Goal: Information Seeking & Learning: Learn about a topic

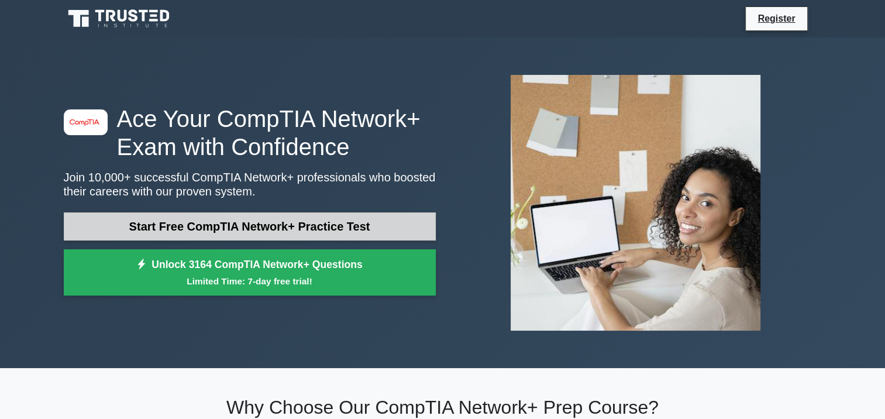
click at [304, 232] on link "Start Free CompTIA Network+ Practice Test" at bounding box center [250, 226] width 372 height 28
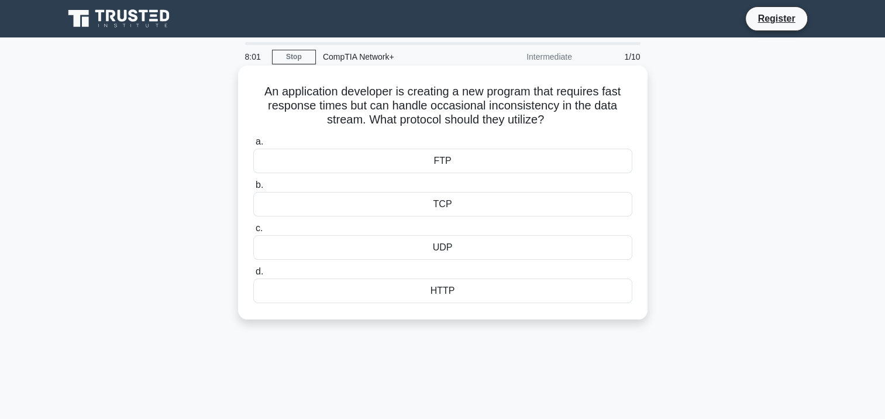
click at [409, 255] on div "UDP" at bounding box center [442, 247] width 379 height 25
click at [253, 232] on input "c. UDP" at bounding box center [253, 229] width 0 height 8
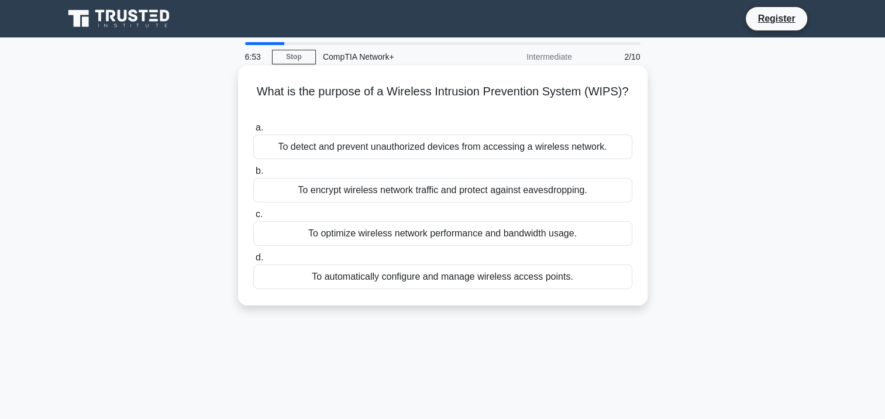
click at [450, 150] on div "To detect and prevent unauthorized devices from accessing a wireless network." at bounding box center [442, 147] width 379 height 25
click at [253, 132] on input "a. To detect and prevent unauthorized devices from accessing a wireless network." at bounding box center [253, 128] width 0 height 8
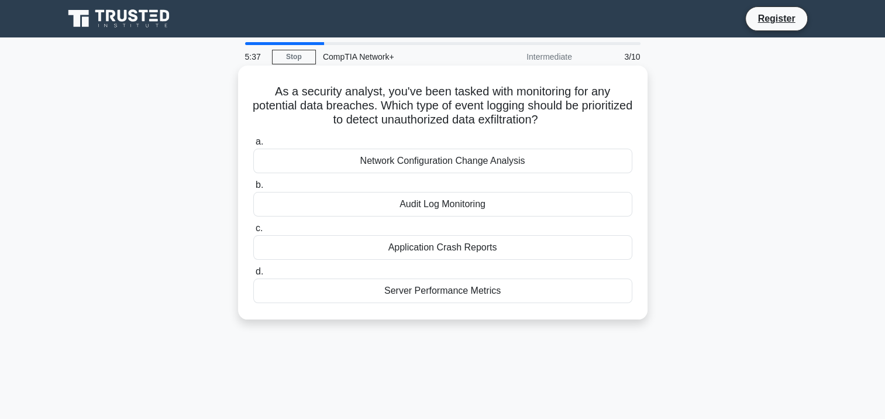
click at [391, 159] on div "Network Configuration Change Analysis" at bounding box center [442, 161] width 379 height 25
click at [253, 146] on input "a. Network Configuration Change Analysis" at bounding box center [253, 142] width 0 height 8
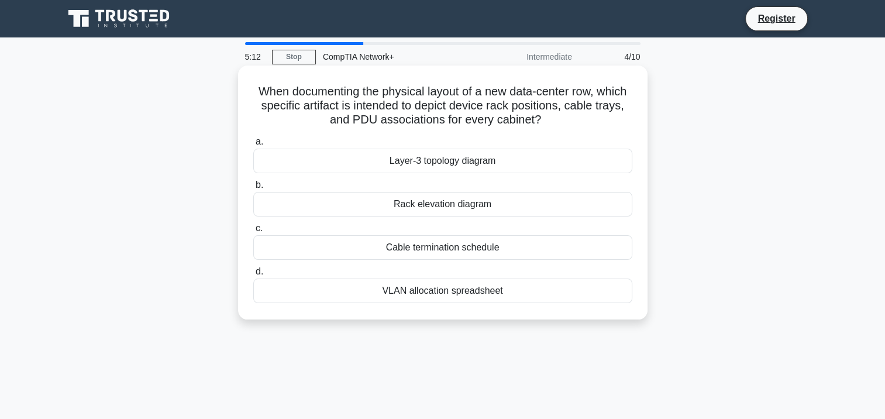
click at [415, 295] on div "VLAN allocation spreadsheet" at bounding box center [442, 290] width 379 height 25
click at [253, 275] on input "d. VLAN allocation spreadsheet" at bounding box center [253, 272] width 0 height 8
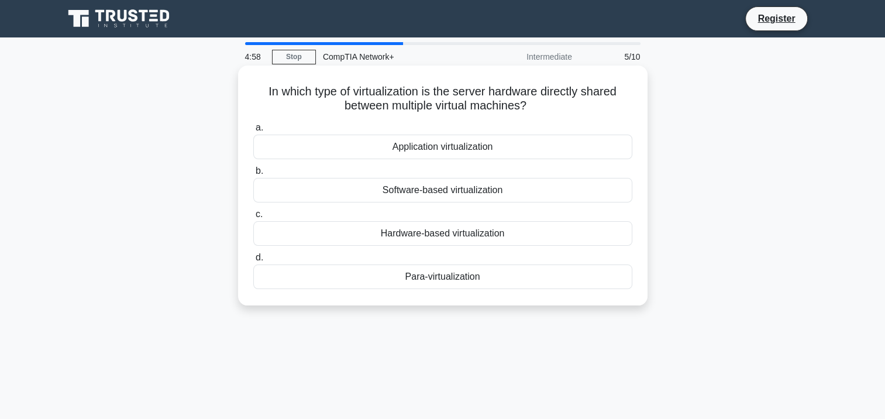
click at [459, 193] on div "Software-based virtualization" at bounding box center [442, 190] width 379 height 25
click at [253, 175] on input "b. Software-based virtualization" at bounding box center [253, 171] width 0 height 8
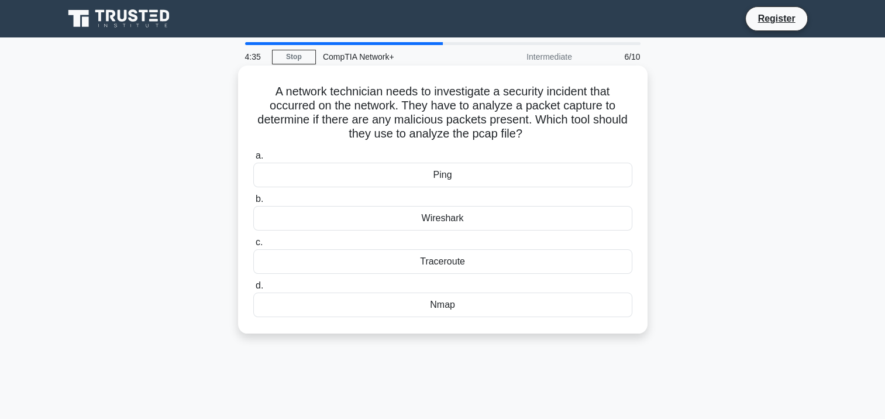
click at [430, 308] on div "Nmap" at bounding box center [442, 304] width 379 height 25
click at [253, 290] on input "d. Nmap" at bounding box center [253, 286] width 0 height 8
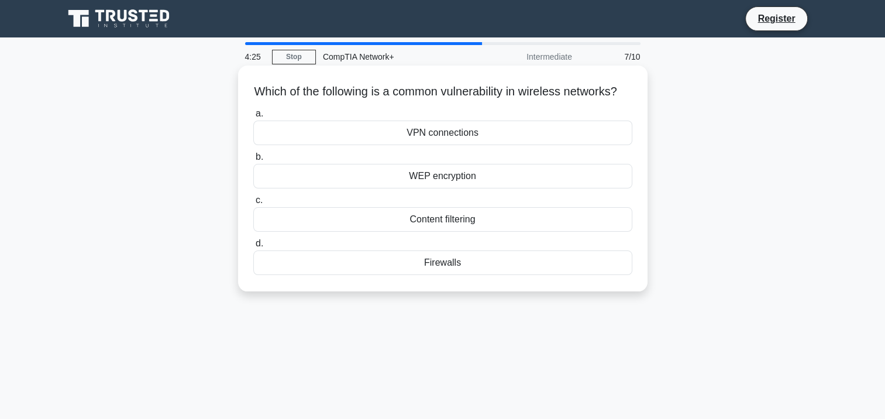
click at [446, 275] on div "Firewalls" at bounding box center [442, 262] width 379 height 25
click at [253, 247] on input "d. Firewalls" at bounding box center [253, 244] width 0 height 8
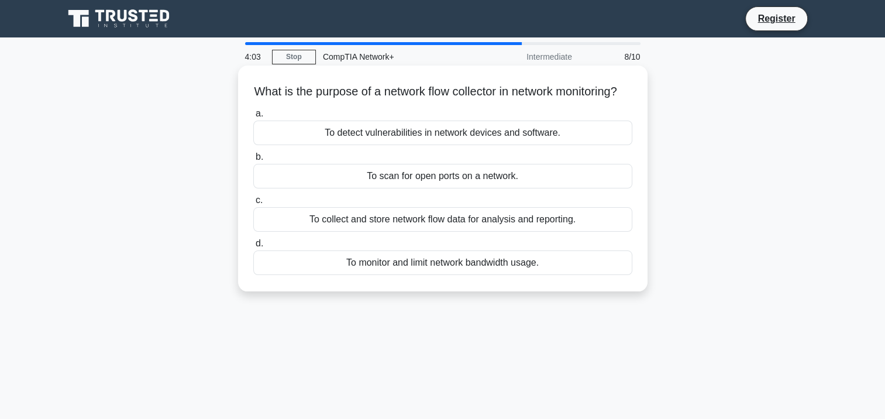
click at [519, 232] on div "To collect and store network flow data for analysis and reporting." at bounding box center [442, 219] width 379 height 25
click at [253, 204] on input "c. To collect and store network flow data for analysis and reporting." at bounding box center [253, 201] width 0 height 8
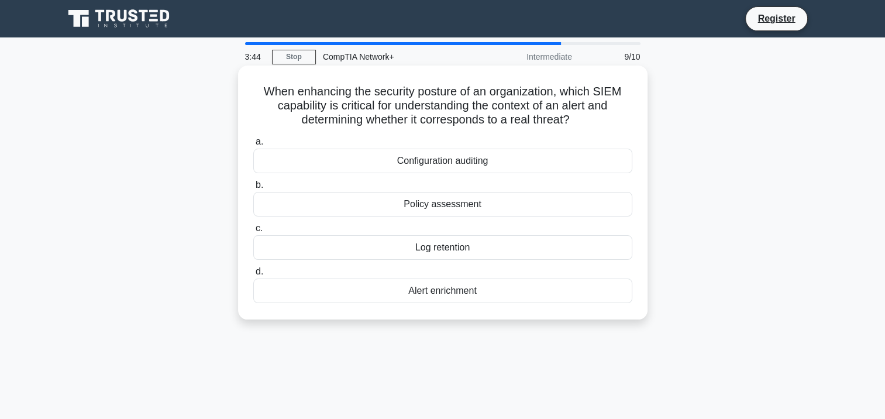
click at [456, 164] on div "Configuration auditing" at bounding box center [442, 161] width 379 height 25
click at [253, 146] on input "a. Configuration auditing" at bounding box center [253, 142] width 0 height 8
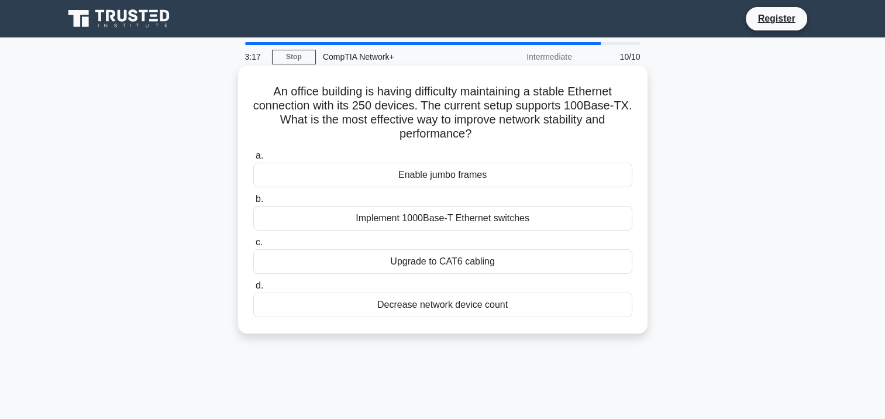
click at [478, 226] on div "Implement 1000Base-T Ethernet switches" at bounding box center [442, 218] width 379 height 25
click at [253, 203] on input "b. Implement 1000Base-T Ethernet switches" at bounding box center [253, 199] width 0 height 8
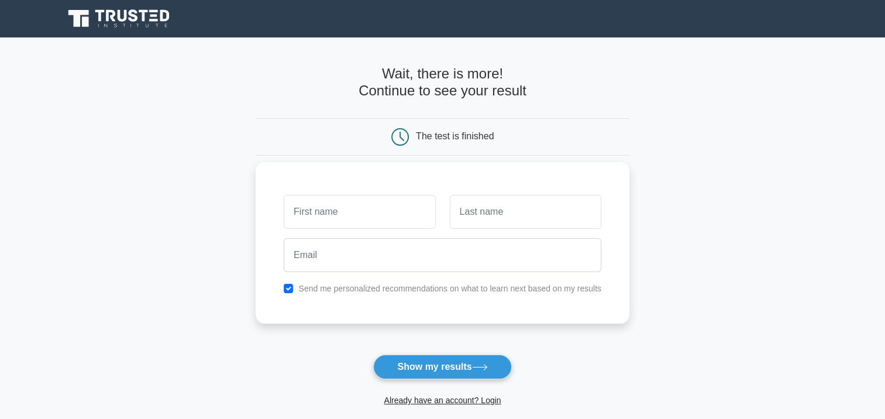
click at [328, 209] on input "text" at bounding box center [359, 212] width 151 height 34
type input "[PERSON_NAME]"
type input "Ambe"
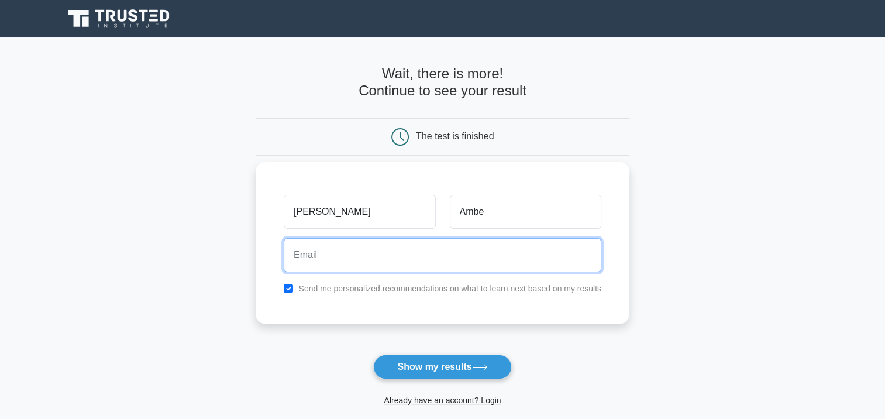
type input "[EMAIL_ADDRESS][DOMAIN_NAME]"
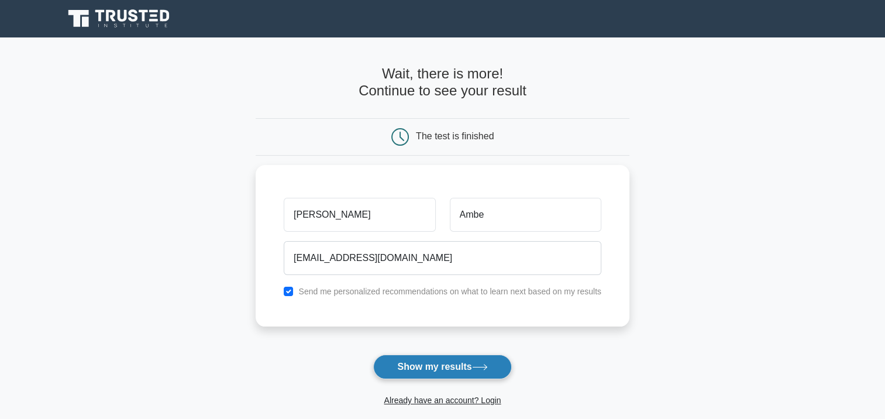
click at [422, 368] on button "Show my results" at bounding box center [442, 366] width 138 height 25
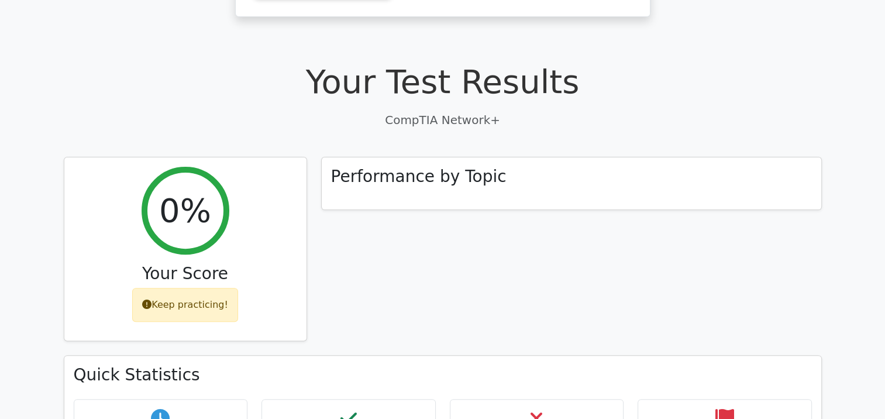
scroll to position [292, 0]
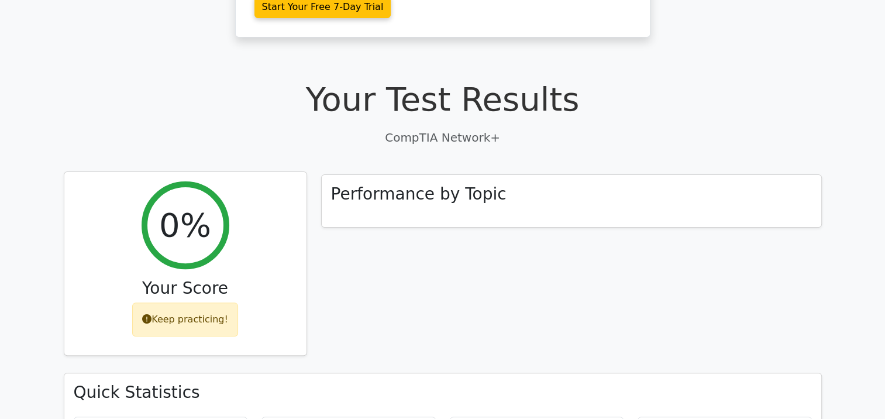
click at [177, 302] on div "Keep practicing!" at bounding box center [185, 319] width 106 height 34
click at [202, 215] on div "0%" at bounding box center [186, 225] width 88 height 88
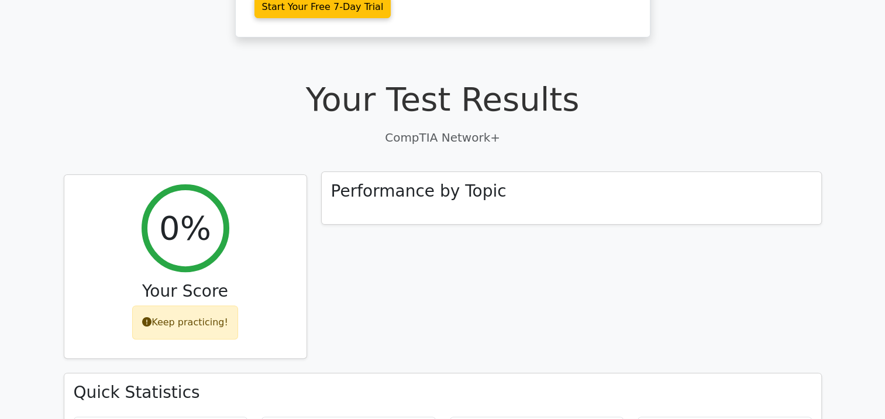
click at [424, 172] on div "Performance by Topic" at bounding box center [571, 198] width 499 height 53
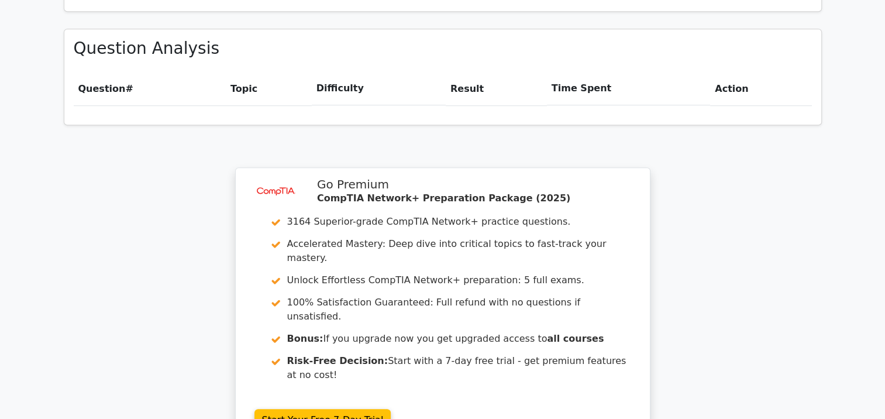
scroll to position [877, 0]
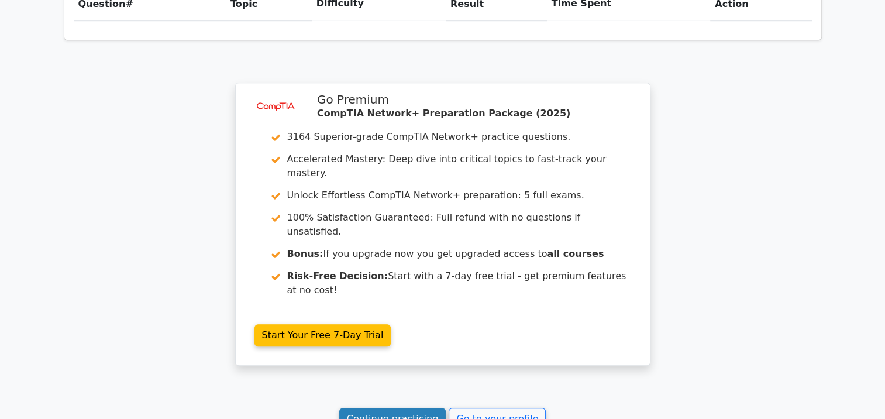
click at [371, 408] on link "Continue practicing" at bounding box center [392, 419] width 107 height 22
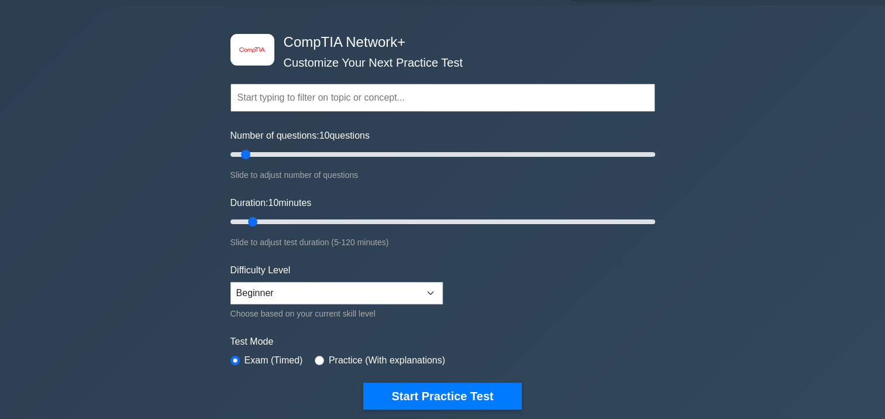
scroll to position [117, 0]
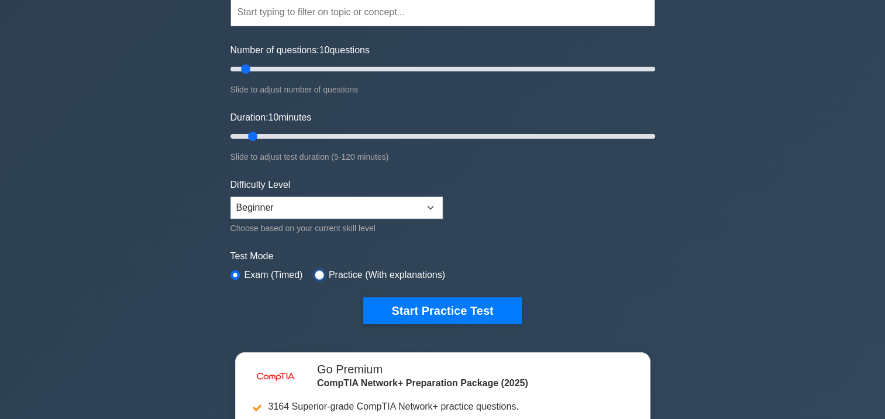
click at [316, 271] on input "radio" at bounding box center [319, 274] width 9 height 9
radio input "true"
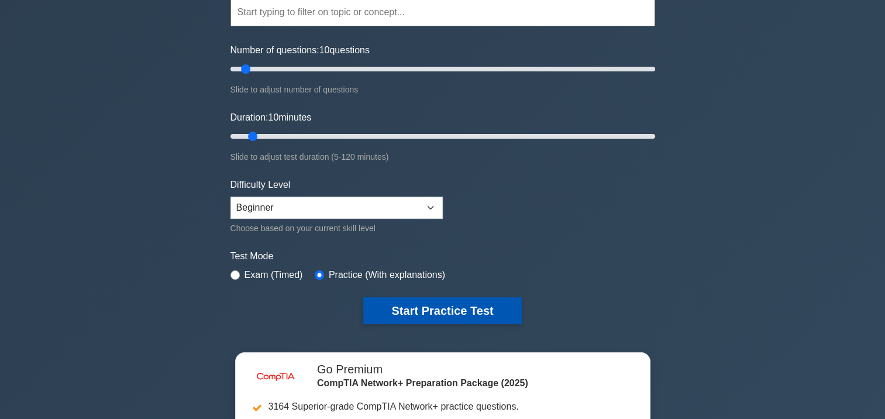
click at [420, 303] on button "Start Practice Test" at bounding box center [442, 310] width 158 height 27
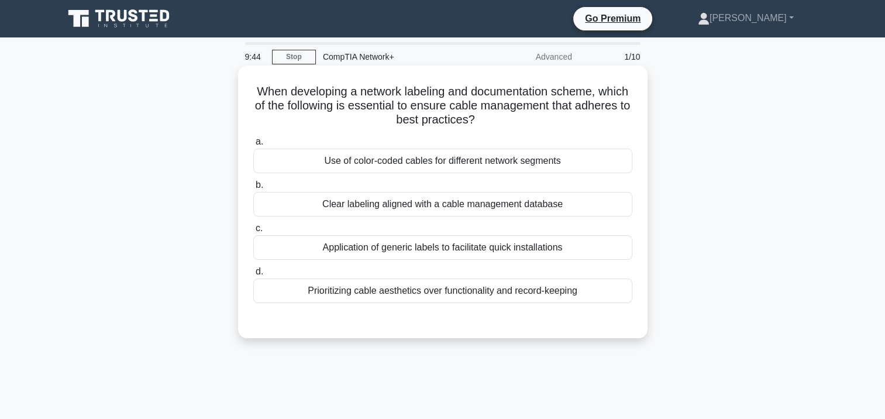
click at [498, 161] on div "Use of color-coded cables for different network segments" at bounding box center [442, 161] width 379 height 25
click at [253, 146] on input "a. Use of color-coded cables for different network segments" at bounding box center [253, 142] width 0 height 8
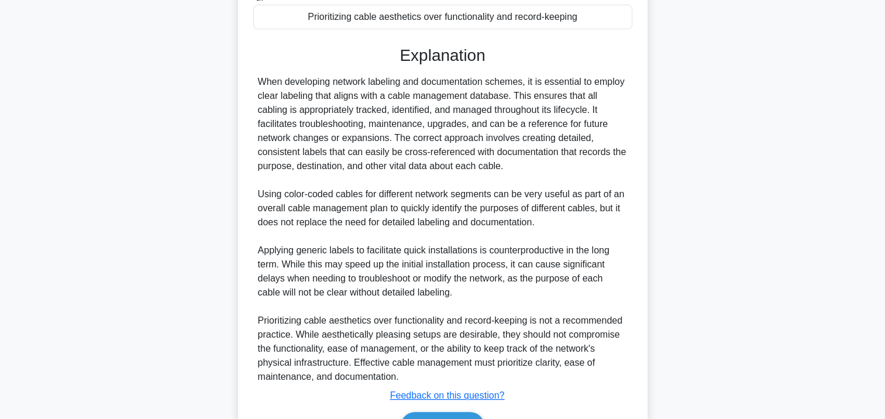
scroll to position [286, 0]
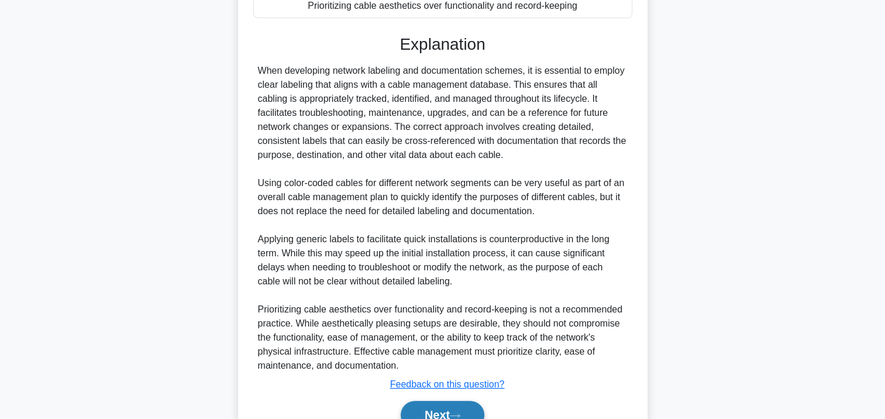
click at [432, 408] on button "Next" at bounding box center [443, 415] width 84 height 28
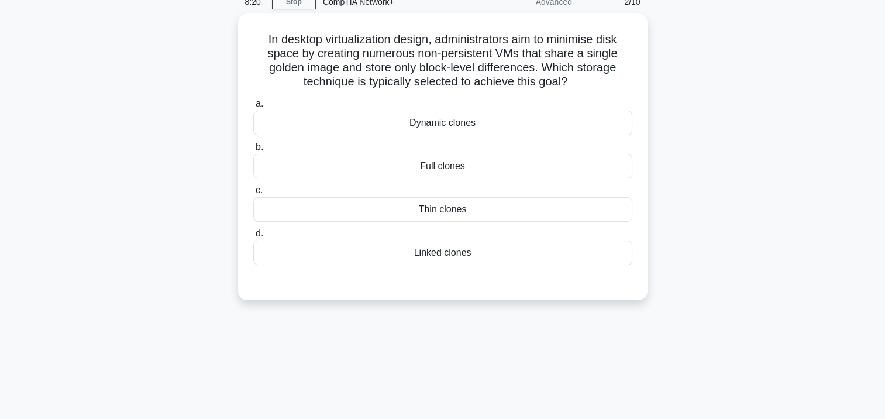
scroll to position [0, 0]
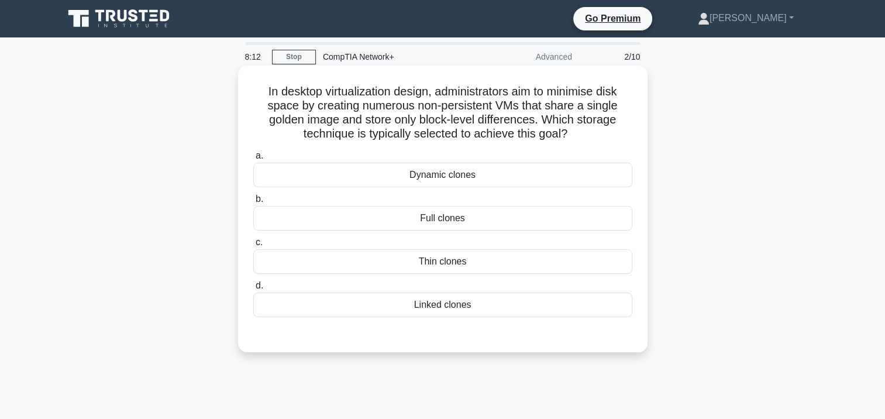
click at [441, 313] on div "Linked clones" at bounding box center [442, 304] width 379 height 25
click at [253, 290] on input "d. Linked clones" at bounding box center [253, 286] width 0 height 8
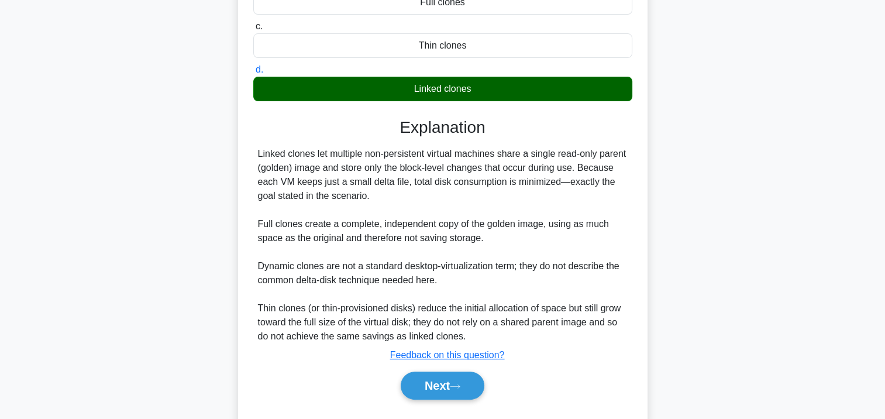
scroll to position [234, 0]
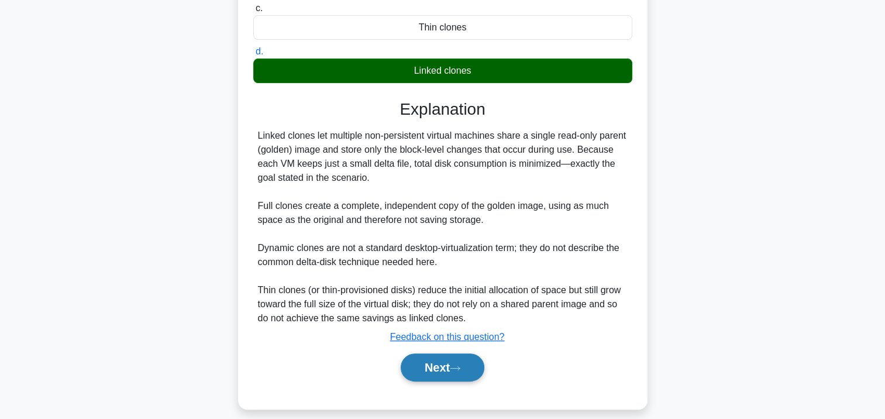
click at [437, 359] on button "Next" at bounding box center [443, 367] width 84 height 28
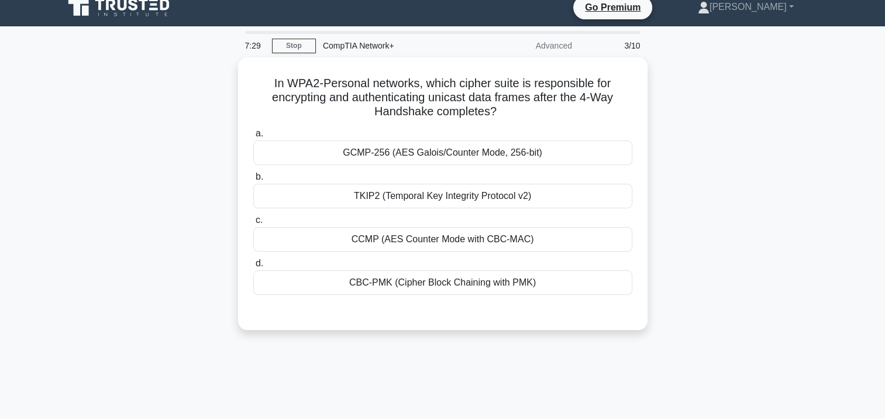
scroll to position [0, 0]
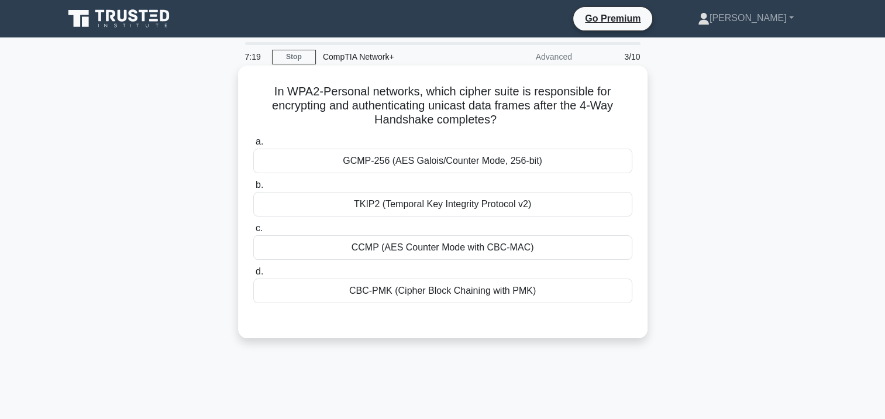
click at [384, 208] on div "TKIP2 (Temporal Key Integrity Protocol v2)" at bounding box center [442, 204] width 379 height 25
click at [253, 189] on input "b. TKIP2 (Temporal Key Integrity Protocol v2)" at bounding box center [253, 185] width 0 height 8
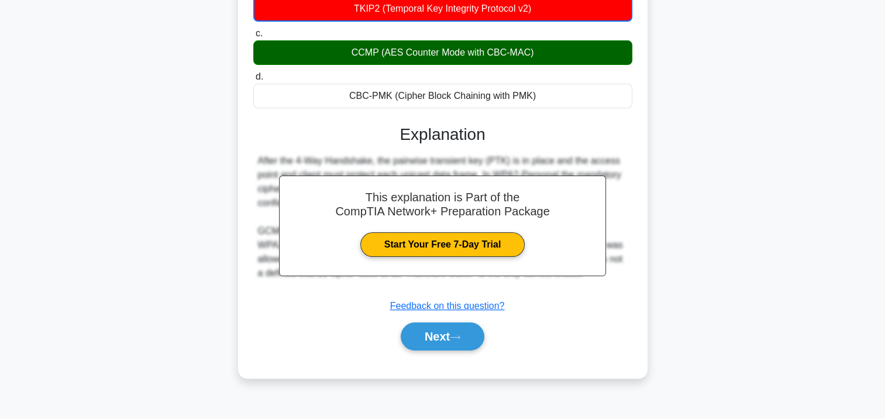
scroll to position [213, 0]
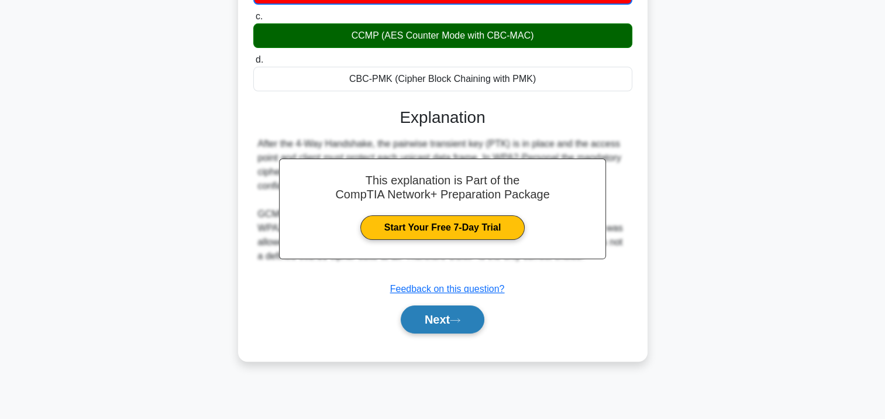
click at [426, 318] on button "Next" at bounding box center [443, 319] width 84 height 28
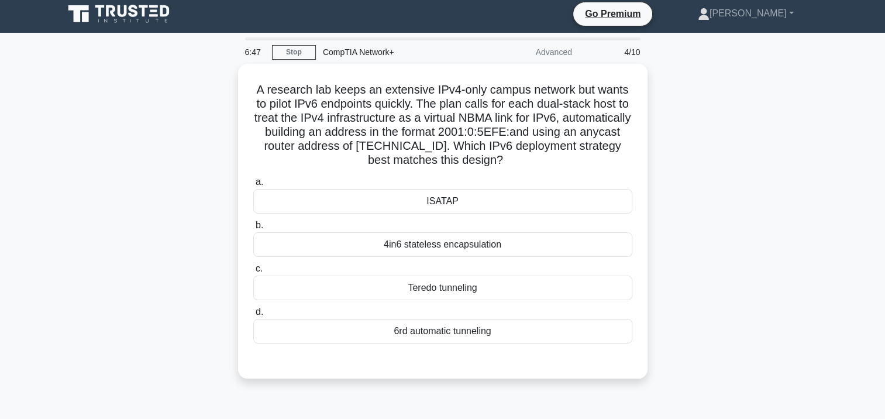
scroll to position [0, 0]
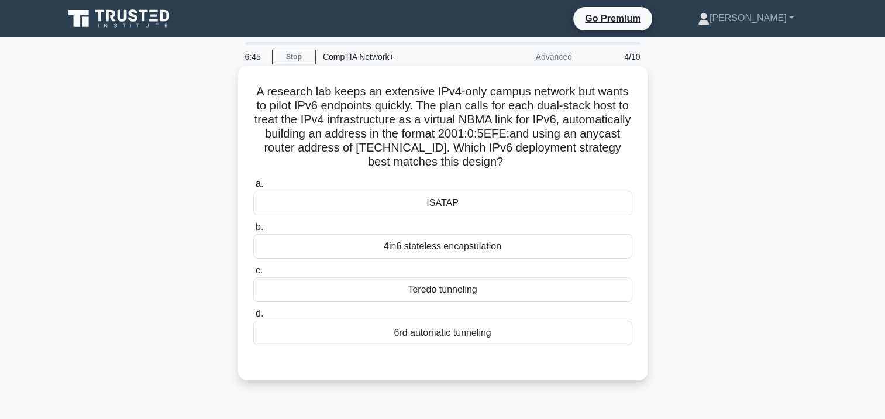
click at [426, 216] on div "a. ISATAP b. 4in6 stateless encapsulation c. d." at bounding box center [442, 260] width 393 height 173
click at [426, 209] on div "ISATAP" at bounding box center [442, 203] width 379 height 25
click at [253, 188] on input "a. ISATAP" at bounding box center [253, 184] width 0 height 8
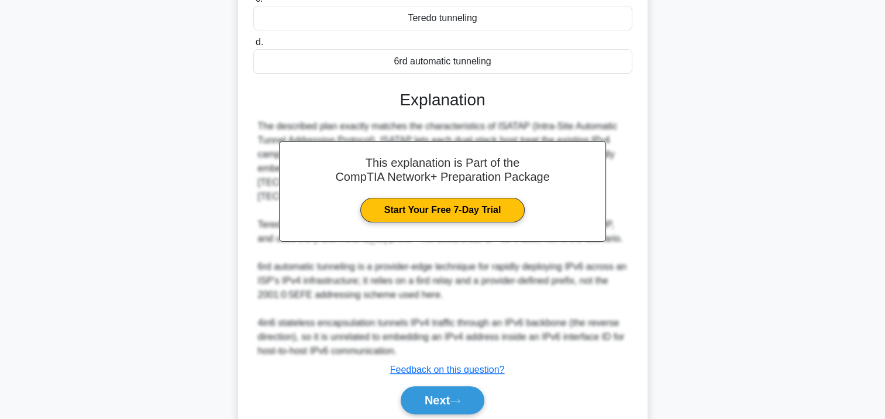
scroll to position [316, 0]
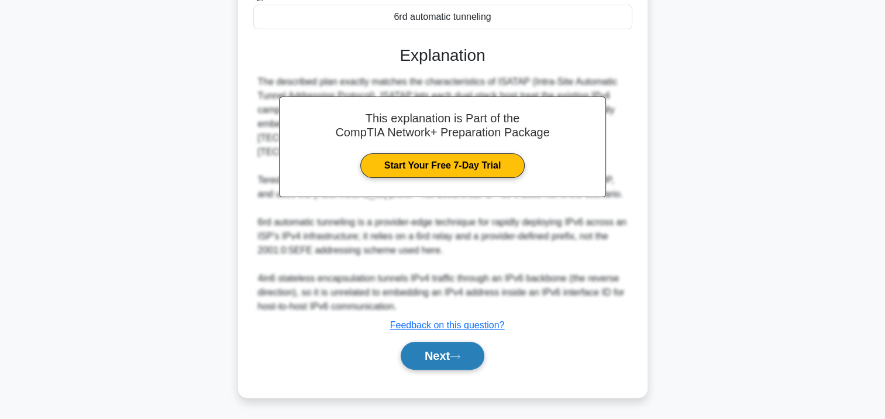
click at [436, 353] on button "Next" at bounding box center [443, 356] width 84 height 28
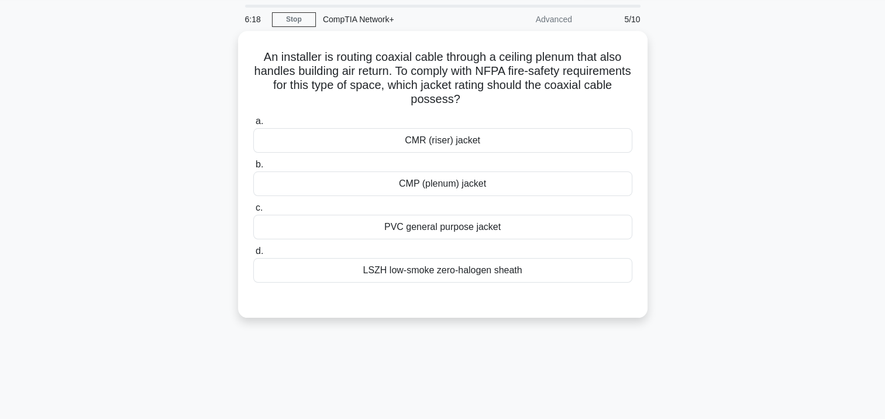
scroll to position [0, 0]
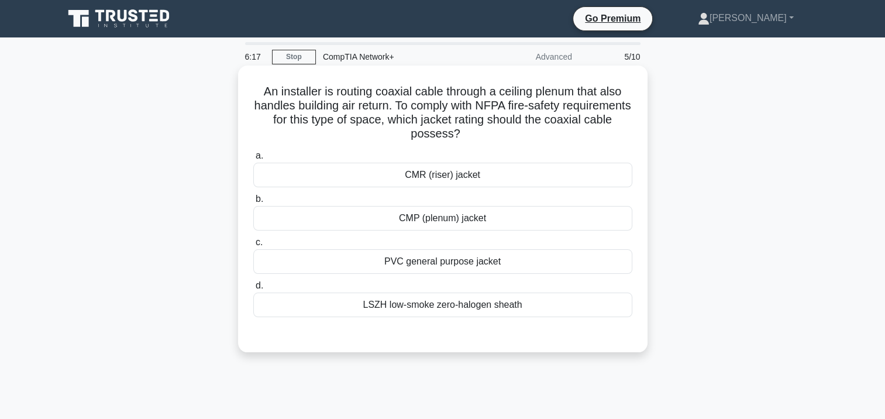
click at [415, 263] on div "PVC general purpose jacket" at bounding box center [442, 261] width 379 height 25
click at [253, 246] on input "c. PVC general purpose jacket" at bounding box center [253, 243] width 0 height 8
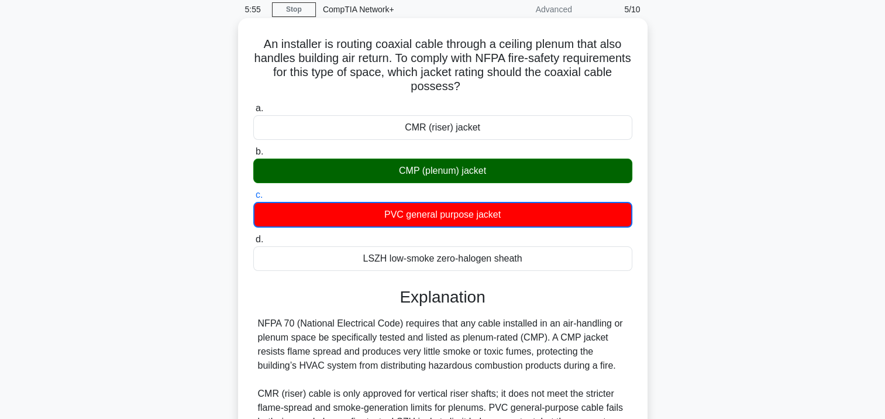
scroll to position [213, 0]
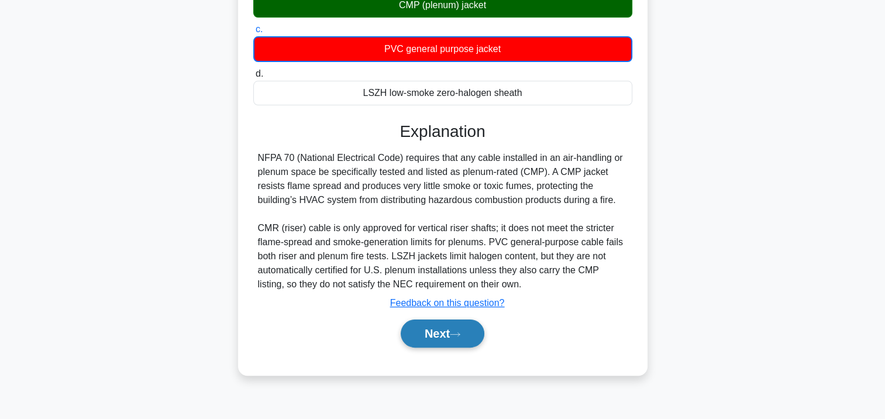
click at [431, 337] on button "Next" at bounding box center [443, 333] width 84 height 28
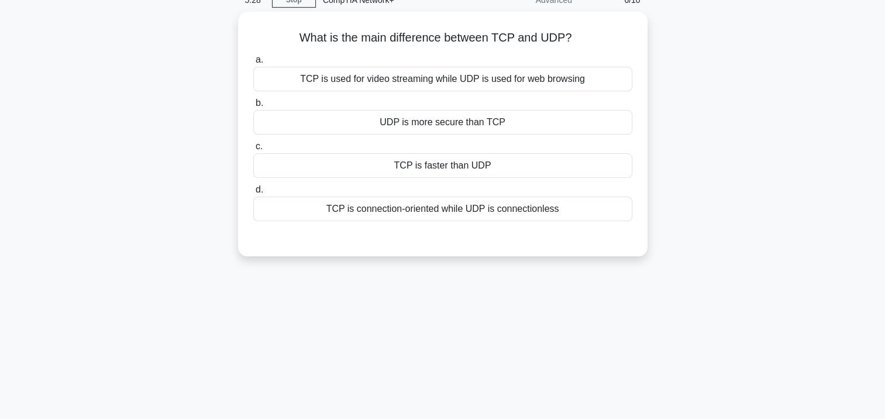
scroll to position [0, 0]
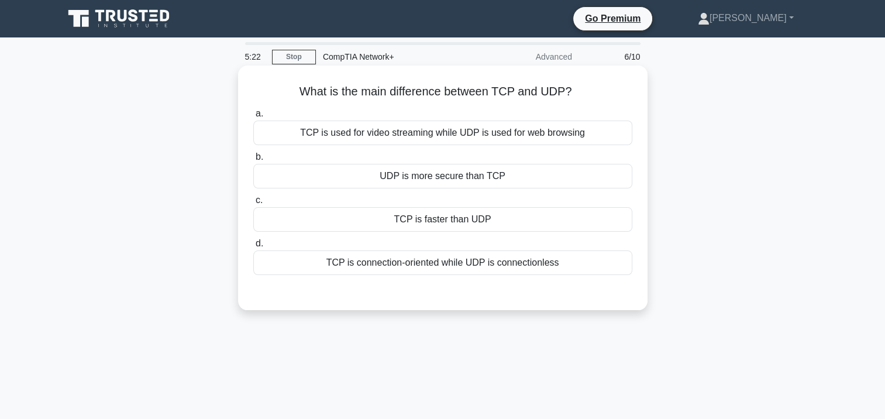
click at [374, 132] on div "TCP is used for video streaming while UDP is used for web browsing" at bounding box center [442, 132] width 379 height 25
click at [253, 118] on input "a. TCP is used for video streaming while UDP is used for web browsing" at bounding box center [253, 114] width 0 height 8
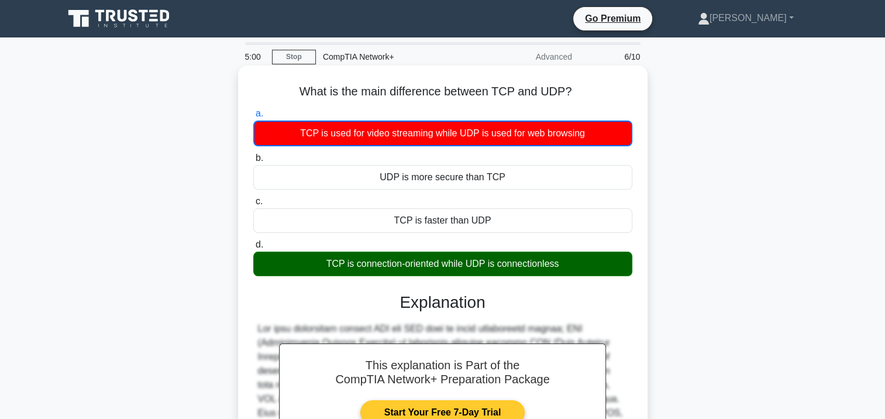
scroll to position [213, 0]
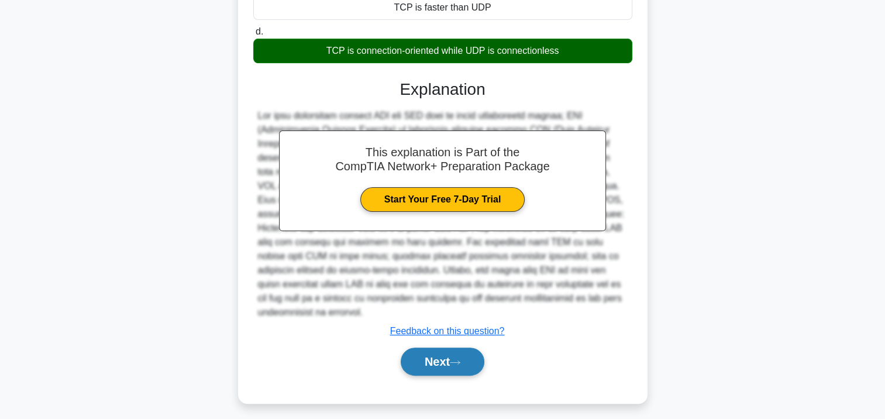
click at [428, 347] on button "Next" at bounding box center [443, 361] width 84 height 28
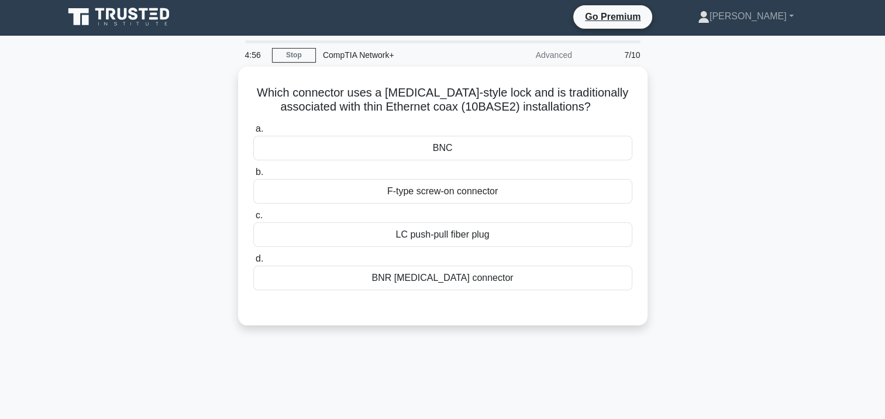
scroll to position [0, 0]
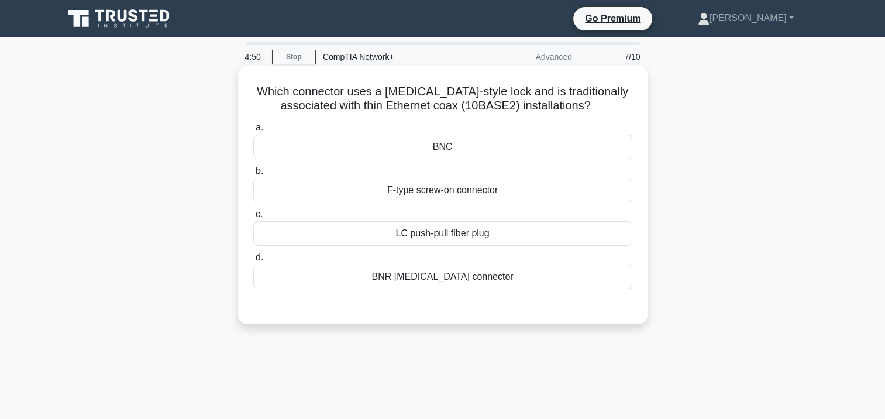
click at [422, 275] on div "BNR bayonet connector" at bounding box center [442, 276] width 379 height 25
click at [253, 261] on input "d. BNR bayonet connector" at bounding box center [253, 258] width 0 height 8
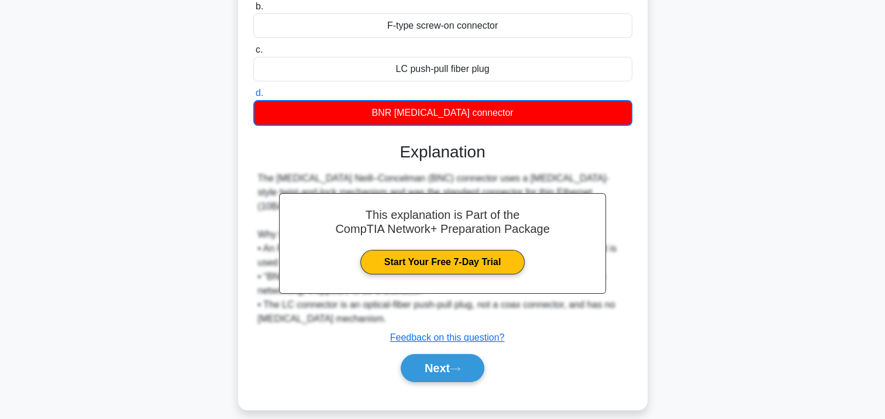
scroll to position [213, 0]
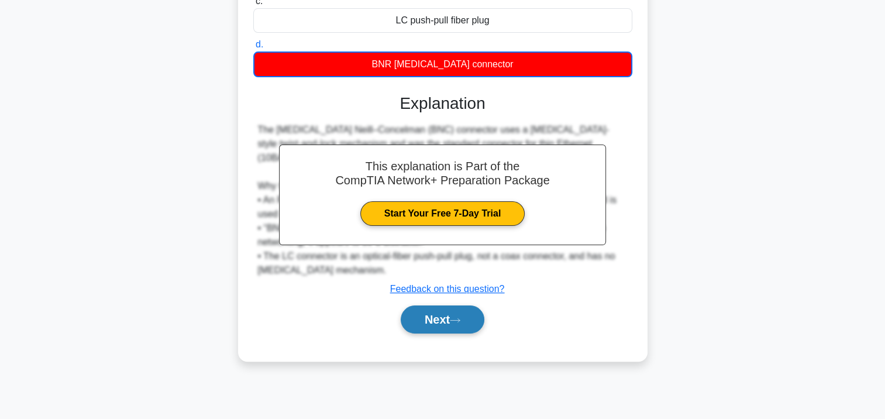
click at [440, 306] on button "Next" at bounding box center [443, 319] width 84 height 28
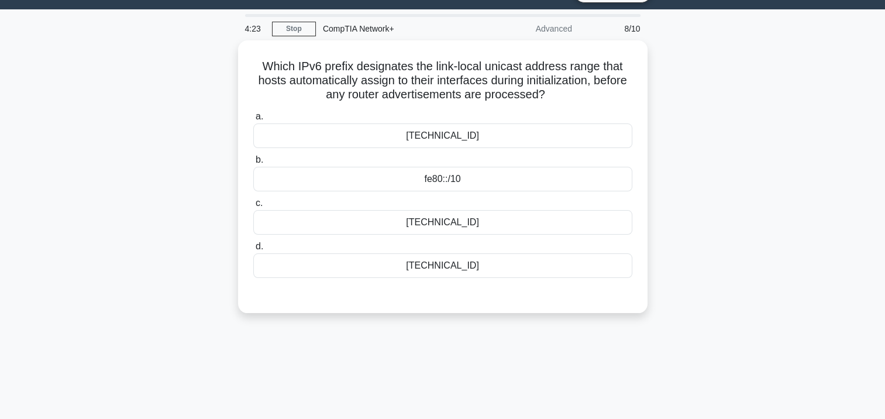
scroll to position [0, 0]
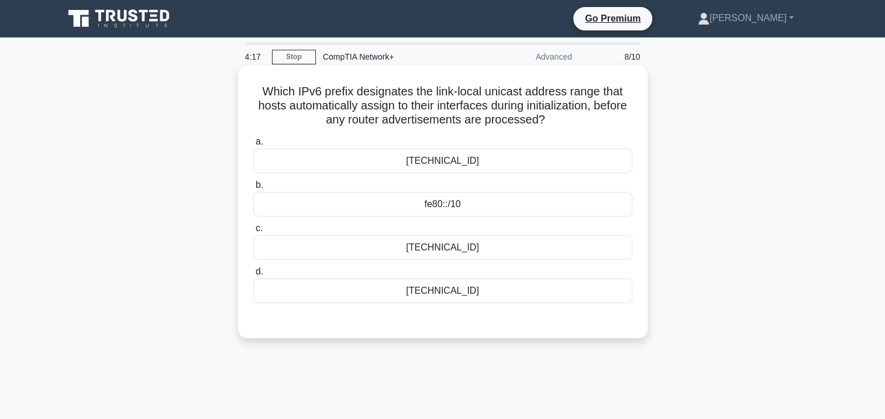
click at [461, 295] on div "ff00::/8" at bounding box center [442, 290] width 379 height 25
click at [253, 275] on input "d. ff00::/8" at bounding box center [253, 272] width 0 height 8
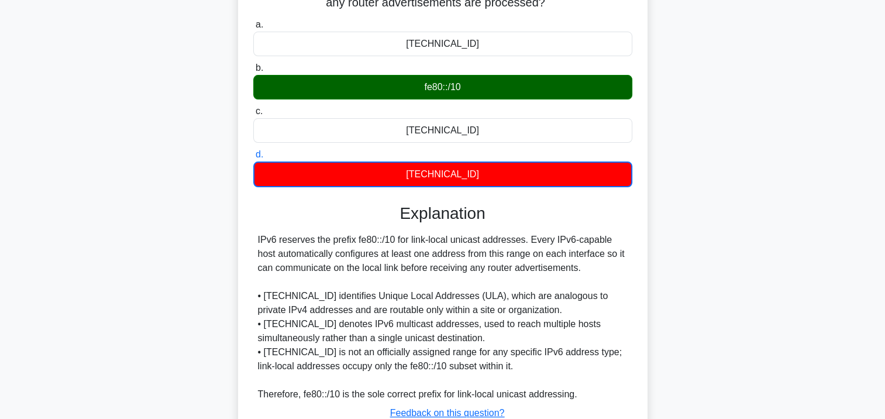
scroll to position [213, 0]
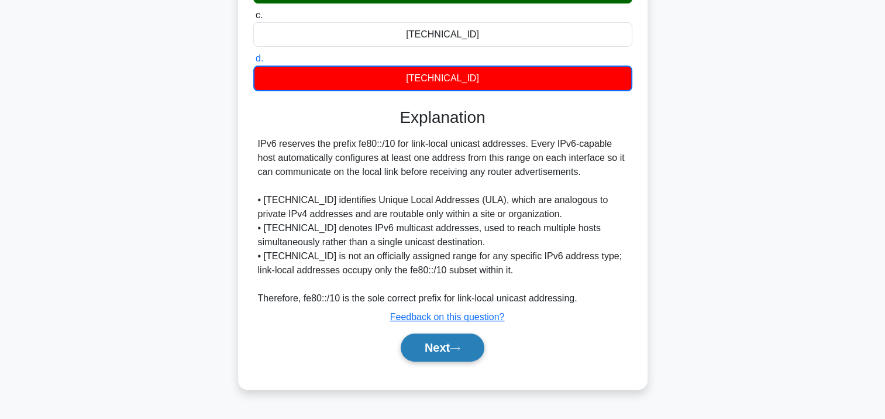
click at [442, 342] on button "Next" at bounding box center [443, 347] width 84 height 28
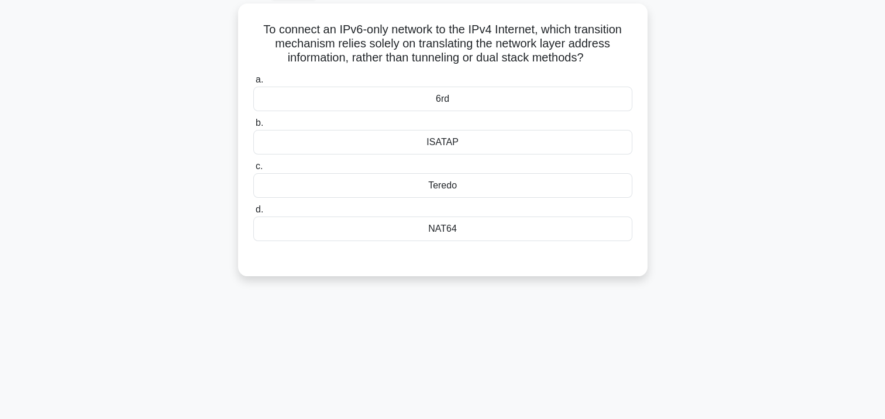
scroll to position [0, 0]
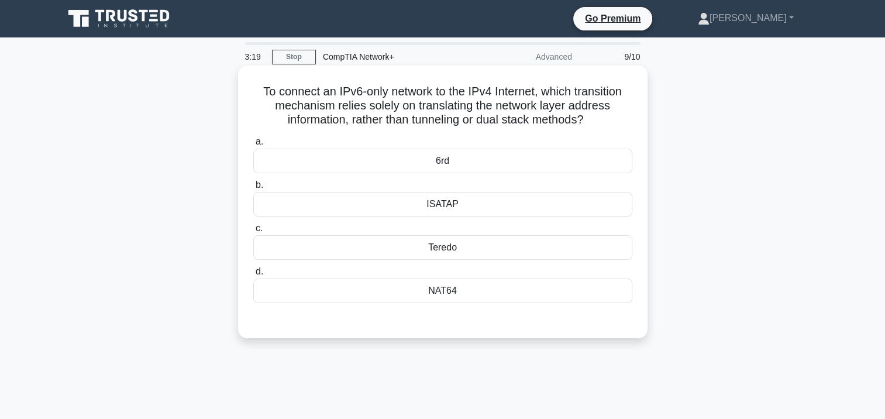
click at [456, 213] on div "ISATAP" at bounding box center [442, 204] width 379 height 25
click at [253, 189] on input "b. ISATAP" at bounding box center [253, 185] width 0 height 8
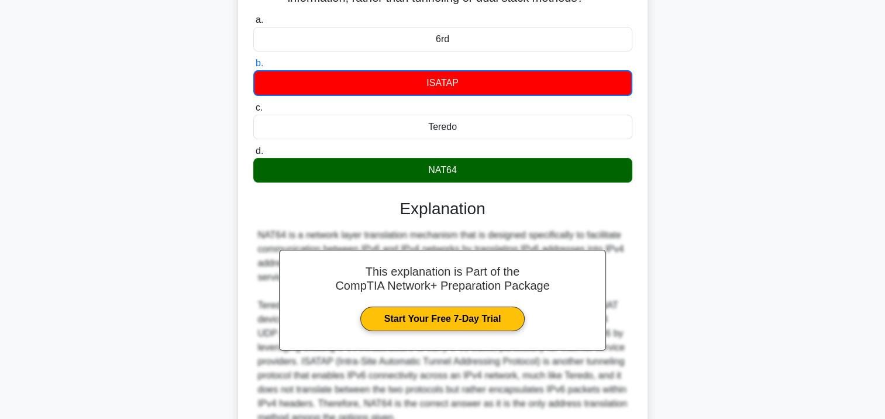
scroll to position [232, 0]
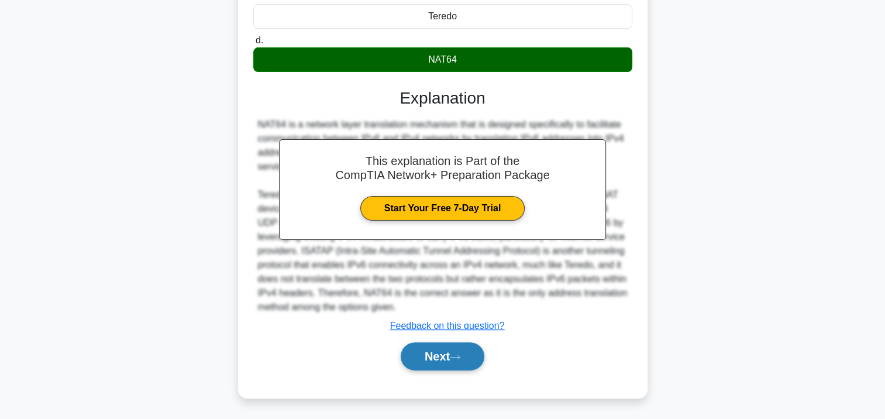
click at [428, 352] on button "Next" at bounding box center [443, 356] width 84 height 28
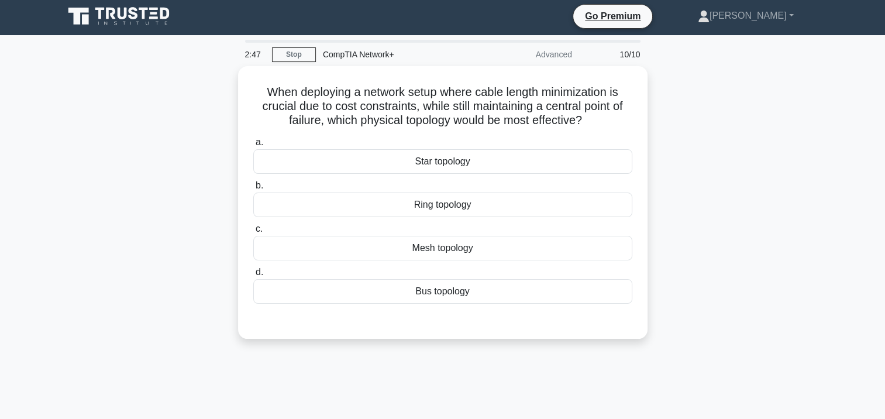
scroll to position [0, 0]
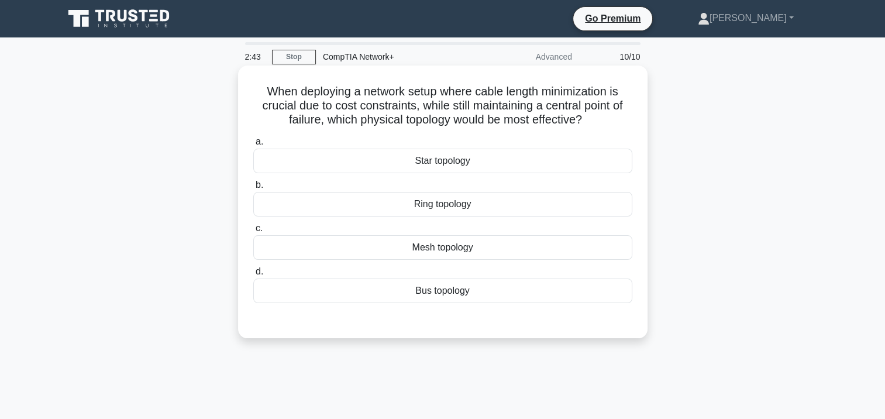
click at [457, 210] on div "Ring topology" at bounding box center [442, 204] width 379 height 25
click at [253, 189] on input "b. Ring topology" at bounding box center [253, 185] width 0 height 8
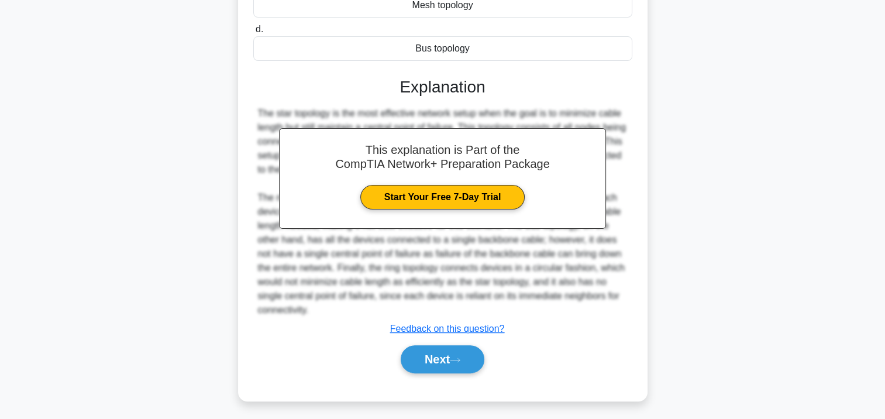
scroll to position [246, 0]
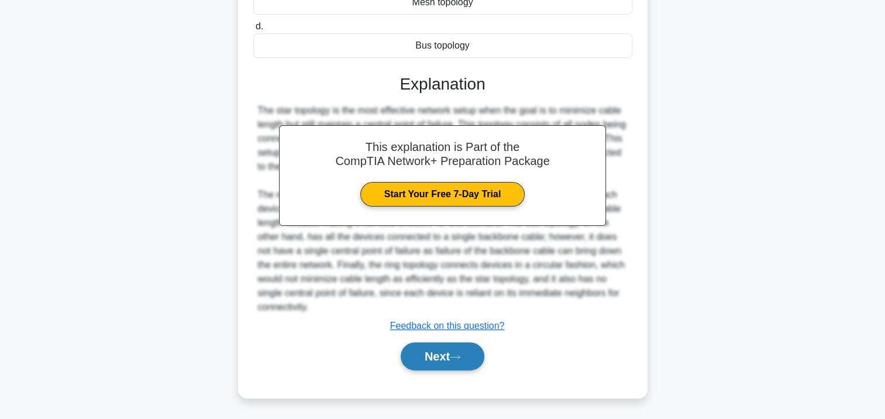
click at [457, 356] on icon at bounding box center [455, 357] width 11 height 6
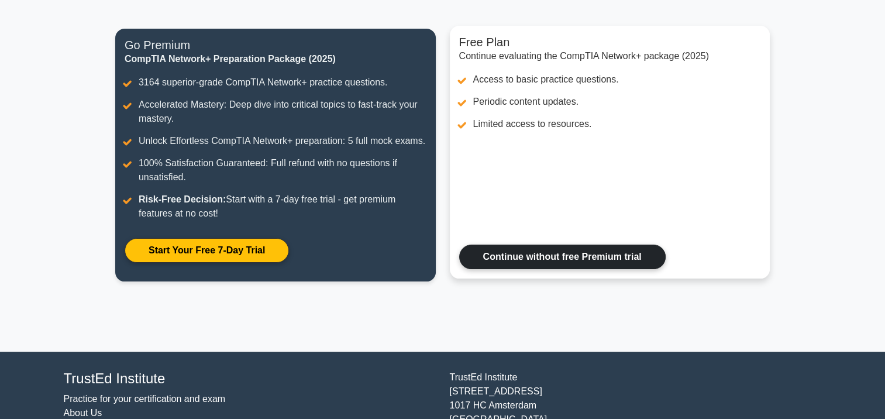
scroll to position [18, 0]
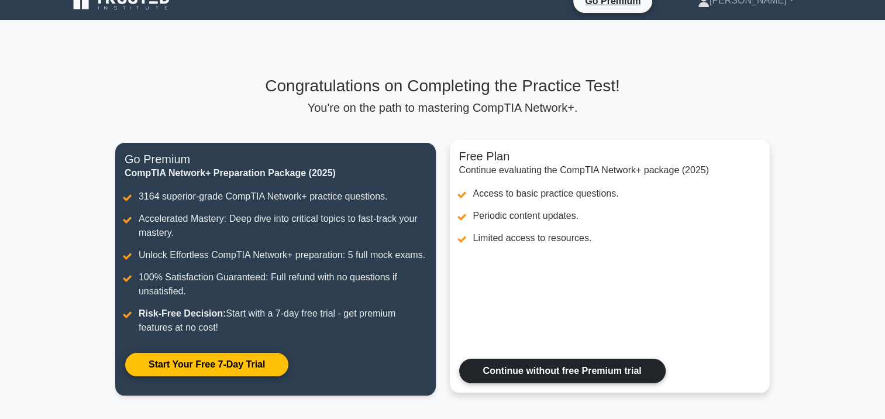
click at [552, 374] on link "Continue without free Premium trial" at bounding box center [562, 371] width 206 height 25
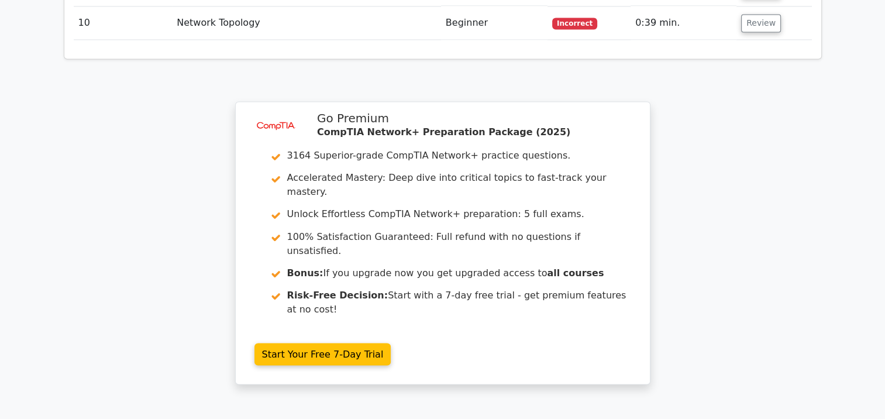
scroll to position [2055, 0]
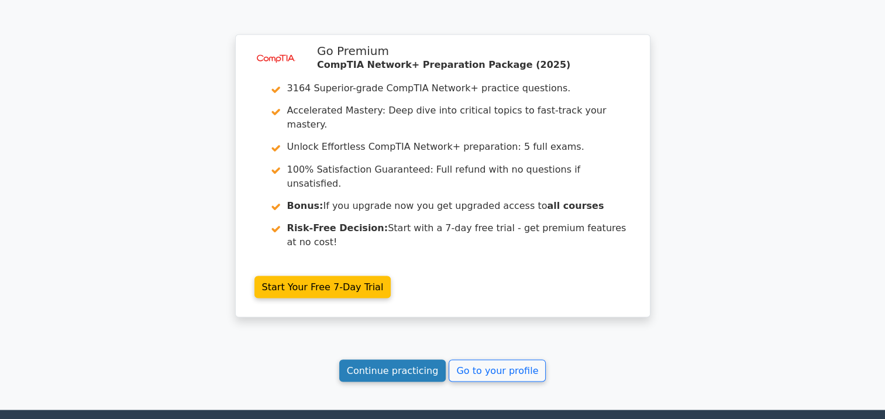
click at [396, 359] on link "Continue practicing" at bounding box center [392, 370] width 107 height 22
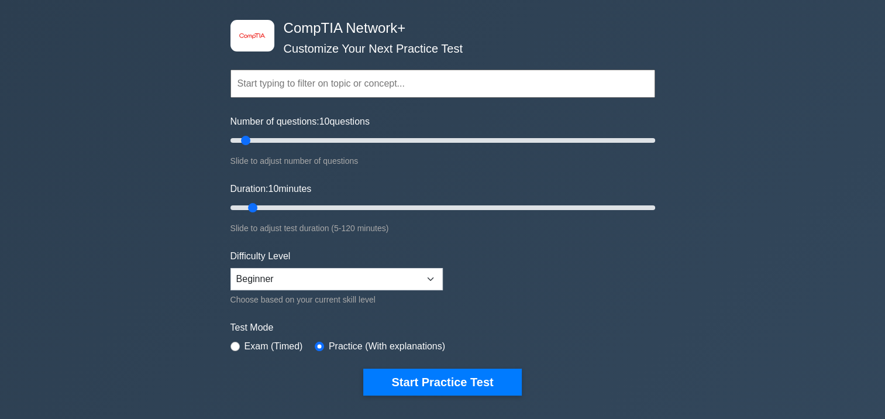
scroll to position [117, 0]
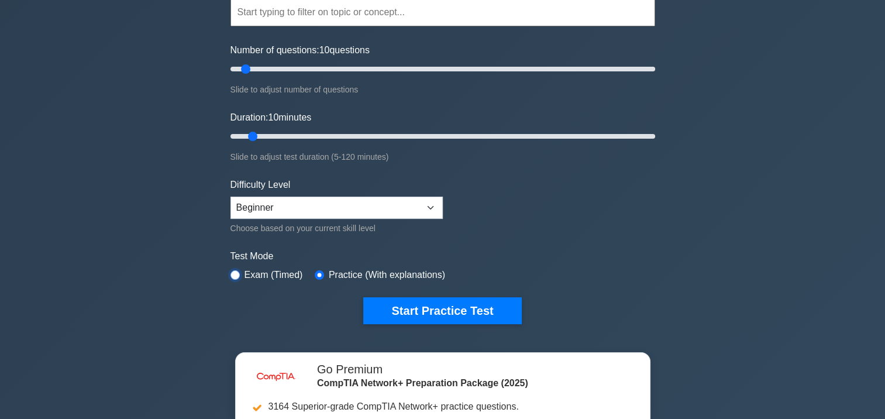
click at [236, 273] on input "radio" at bounding box center [234, 274] width 9 height 9
radio input "true"
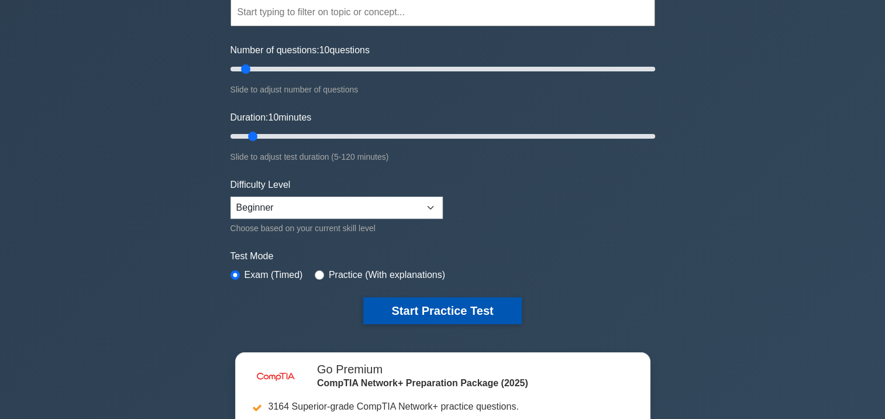
click at [422, 309] on button "Start Practice Test" at bounding box center [442, 310] width 158 height 27
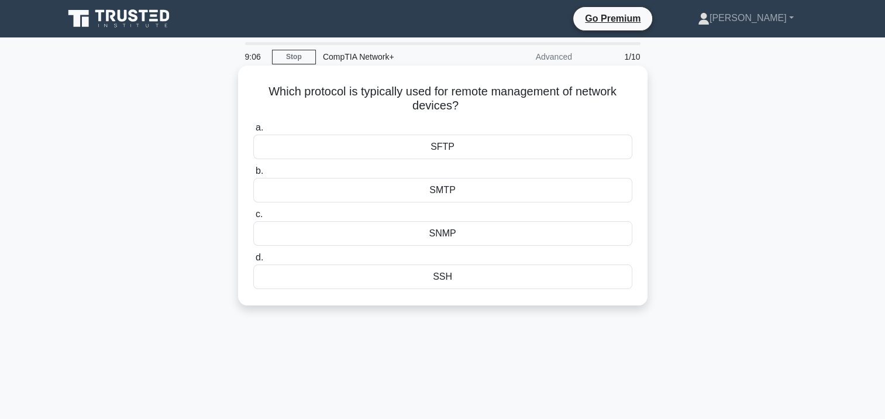
click at [466, 145] on div "SFTP" at bounding box center [442, 147] width 379 height 25
click at [253, 132] on input "a. SFTP" at bounding box center [253, 128] width 0 height 8
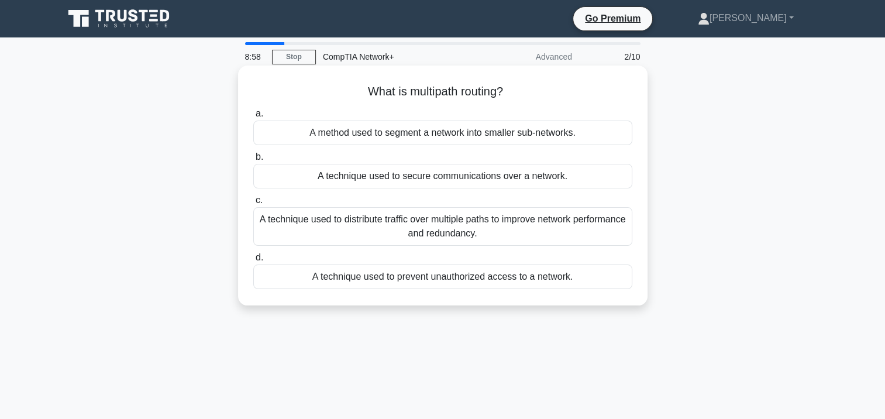
click at [513, 138] on div "A method used to segment a network into smaller sub-networks." at bounding box center [442, 132] width 379 height 25
click at [253, 118] on input "a. A method used to segment a network into smaller sub-networks." at bounding box center [253, 114] width 0 height 8
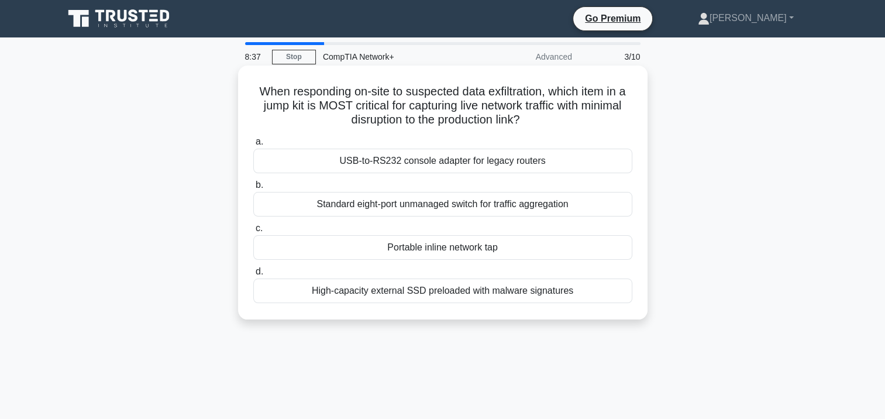
click at [458, 250] on div "Portable inline network tap" at bounding box center [442, 247] width 379 height 25
click at [253, 232] on input "c. Portable inline network tap" at bounding box center [253, 229] width 0 height 8
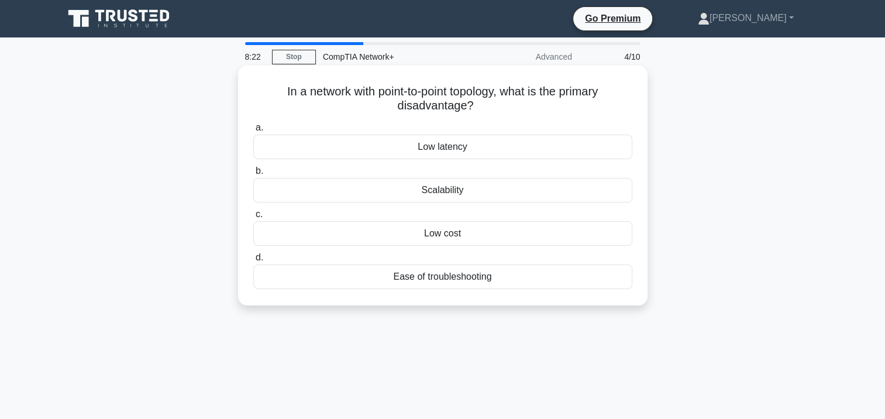
click at [449, 150] on div "Low latency" at bounding box center [442, 147] width 379 height 25
click at [253, 132] on input "a. Low latency" at bounding box center [253, 128] width 0 height 8
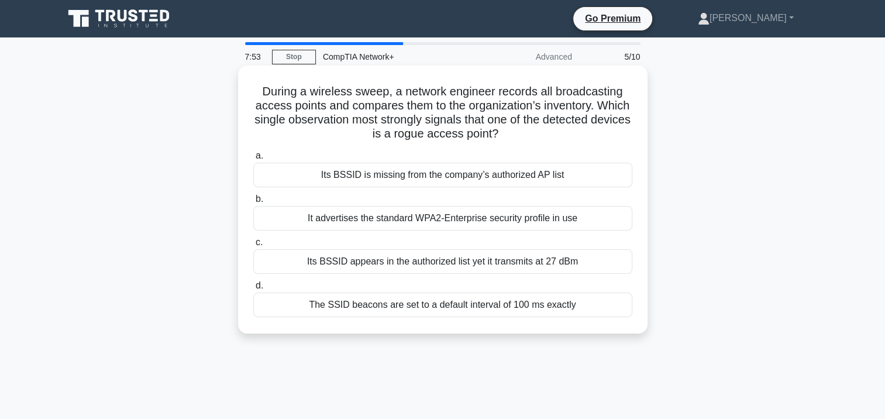
click at [385, 266] on div "Its BSSID appears in the authorized list yet it transmits at 27 dBm" at bounding box center [442, 261] width 379 height 25
click at [253, 246] on input "c. Its BSSID appears in the authorized list yet it transmits at 27 dBm" at bounding box center [253, 243] width 0 height 8
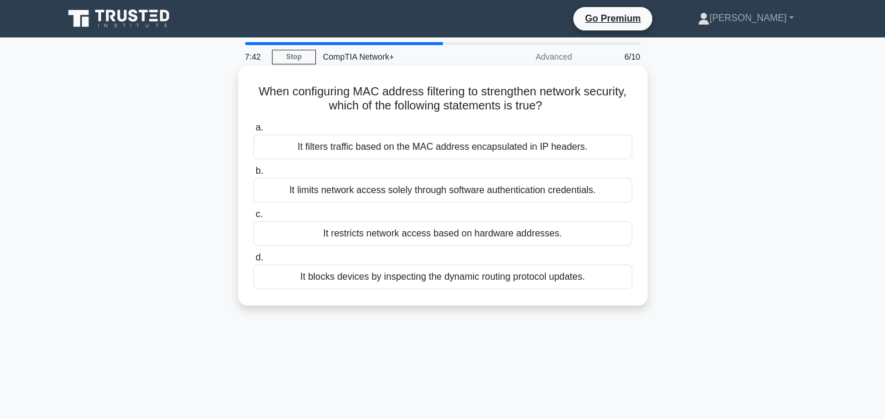
click at [423, 192] on div "It limits network access solely through software authentication credentials." at bounding box center [442, 190] width 379 height 25
click at [253, 175] on input "b. It limits network access solely through software authentication credentials." at bounding box center [253, 171] width 0 height 8
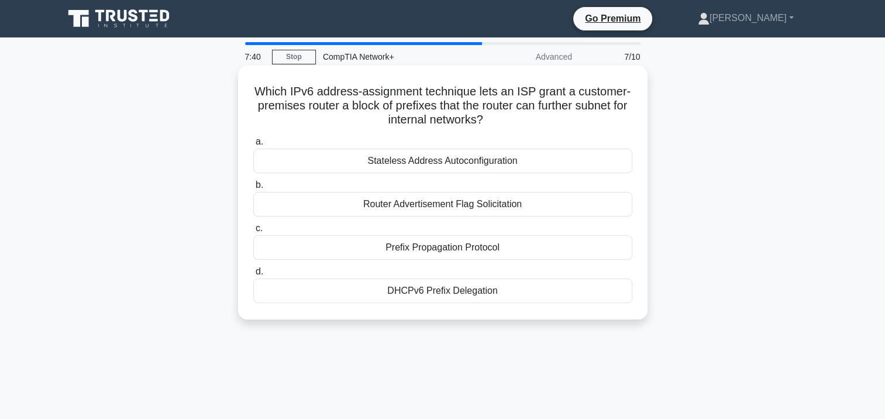
click at [449, 166] on div "Stateless Address Autoconfiguration" at bounding box center [442, 161] width 379 height 25
click at [253, 146] on input "a. Stateless Address Autoconfiguration" at bounding box center [253, 142] width 0 height 8
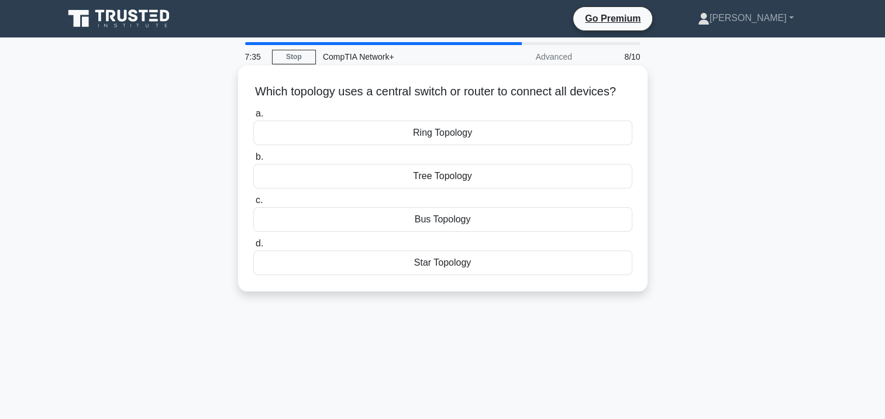
click at [433, 275] on div "Star Topology" at bounding box center [442, 262] width 379 height 25
click at [253, 247] on input "d. Star Topology" at bounding box center [253, 244] width 0 height 8
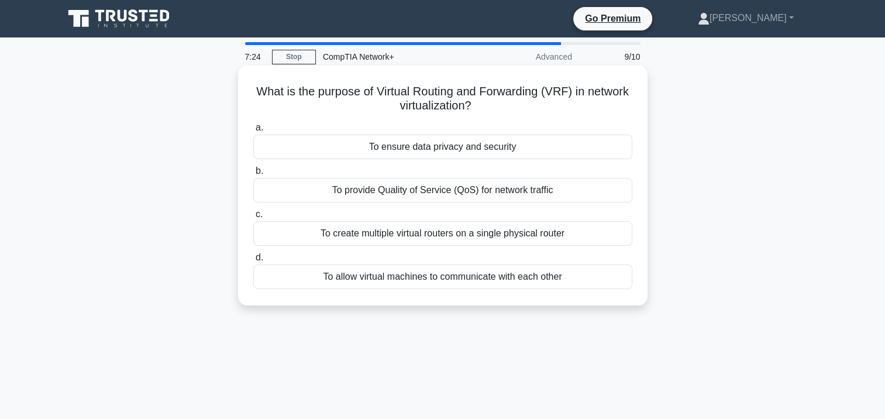
click at [426, 281] on div "To allow virtual machines to communicate with each other" at bounding box center [442, 276] width 379 height 25
click at [253, 261] on input "d. To allow virtual machines to communicate with each other" at bounding box center [253, 258] width 0 height 8
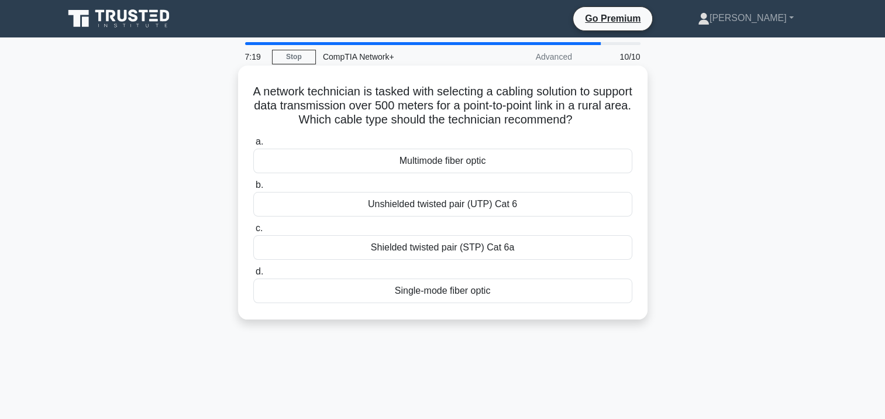
click at [505, 206] on div "Unshielded twisted pair (UTP) Cat 6" at bounding box center [442, 204] width 379 height 25
click at [253, 189] on input "b. Unshielded twisted pair (UTP) Cat 6" at bounding box center [253, 185] width 0 height 8
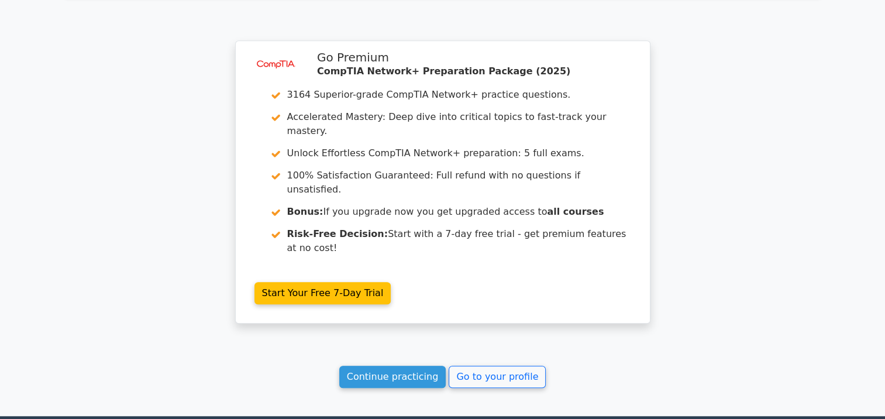
scroll to position [909, 0]
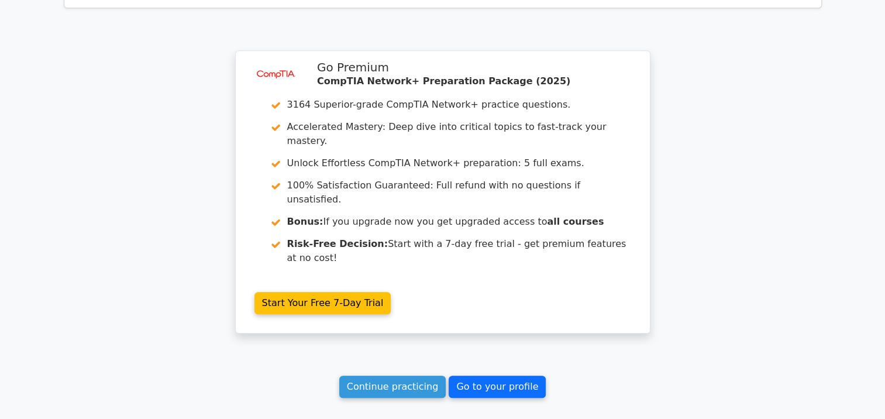
click at [470, 375] on link "Go to your profile" at bounding box center [497, 386] width 97 height 22
